Goal: Manage account settings

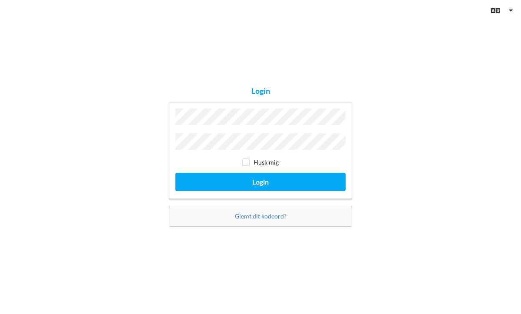
click at [446, 146] on div "Login Husk mig Login Glemt dit kodeord?" at bounding box center [260, 157] width 521 height 314
click at [253, 215] on link "Glemt dit kodeord?" at bounding box center [261, 215] width 52 height 7
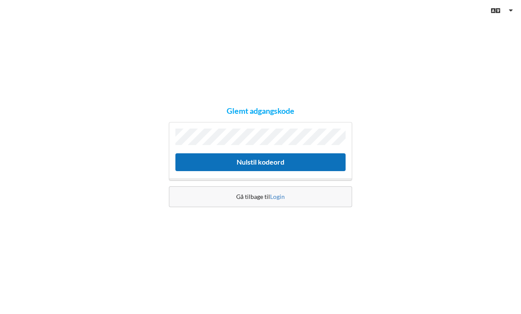
click at [249, 160] on button "Nulstil kodeord" at bounding box center [260, 162] width 170 height 18
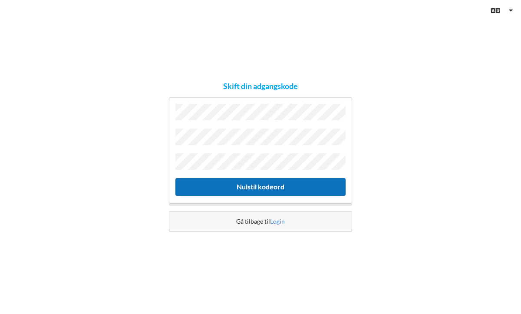
click at [237, 178] on button "Nulstil kodeord" at bounding box center [260, 187] width 170 height 18
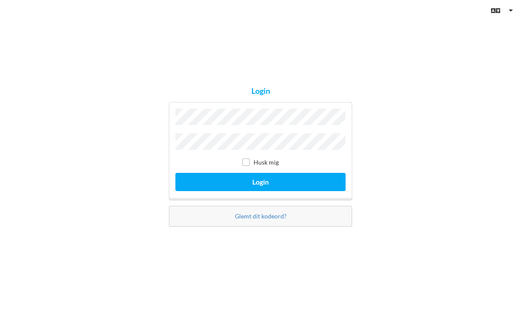
click at [263, 164] on label "Husk mig" at bounding box center [260, 162] width 36 height 7
click at [259, 163] on label "Husk mig" at bounding box center [260, 162] width 36 height 7
click at [245, 160] on input "checkbox" at bounding box center [245, 162] width 7 height 7
checkbox input "true"
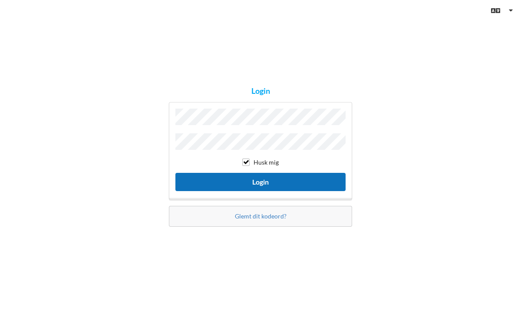
click at [250, 178] on button "Login" at bounding box center [260, 182] width 170 height 18
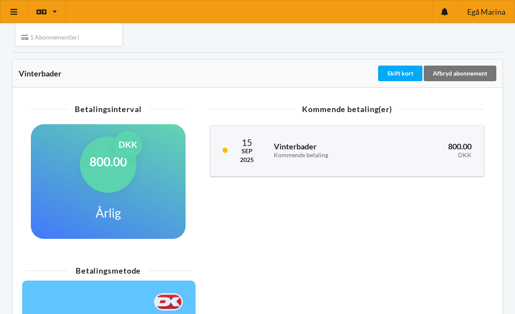
scroll to position [116, 0]
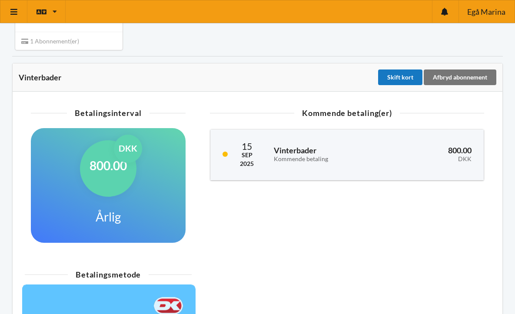
click at [397, 81] on div "Skift kort" at bounding box center [400, 77] width 44 height 16
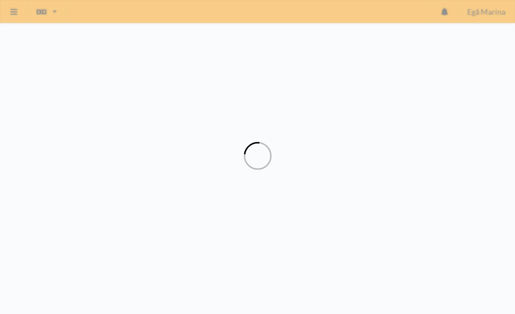
scroll to position [30, 0]
